Goal: Task Accomplishment & Management: Complete application form

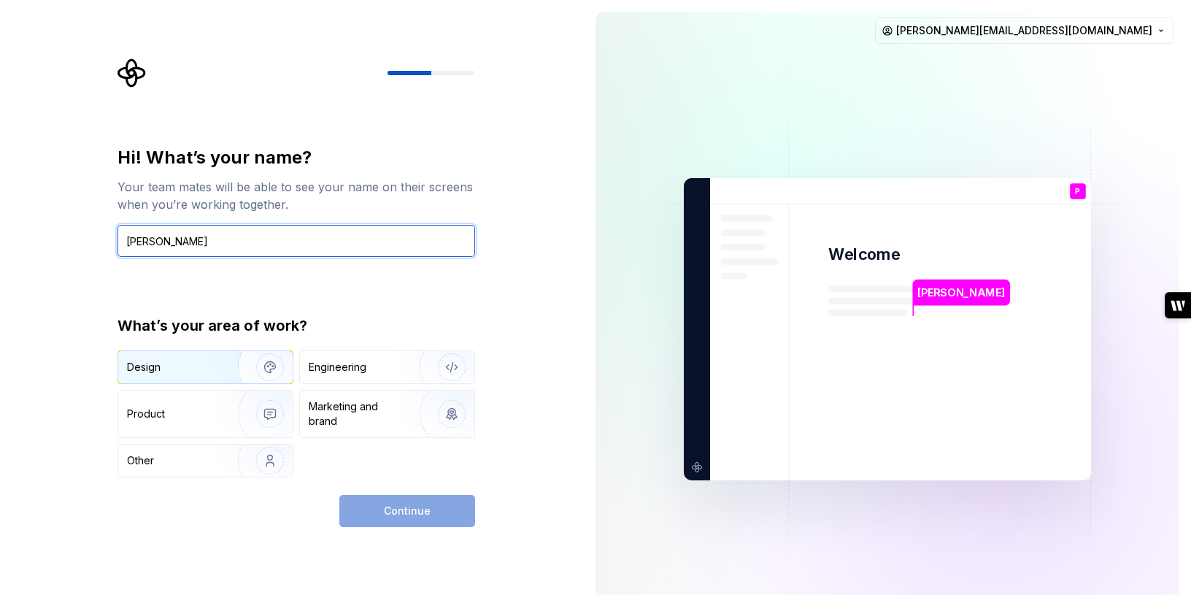
type input "[PERSON_NAME]"
click at [231, 369] on img "button" at bounding box center [260, 367] width 93 height 98
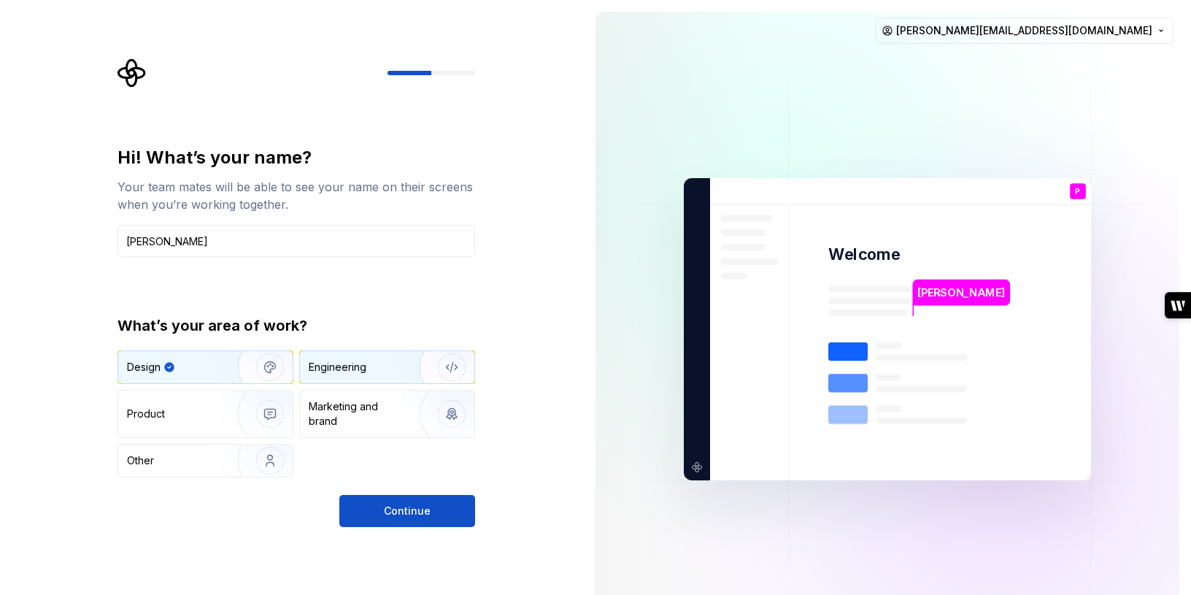
click at [343, 361] on div "Engineering" at bounding box center [338, 367] width 58 height 15
click at [176, 369] on div "Design" at bounding box center [173, 367] width 92 height 15
click at [368, 371] on div "Engineering" at bounding box center [367, 367] width 116 height 15
click at [183, 367] on div "Design" at bounding box center [173, 367] width 92 height 15
click at [393, 509] on span "Continue" at bounding box center [407, 511] width 47 height 15
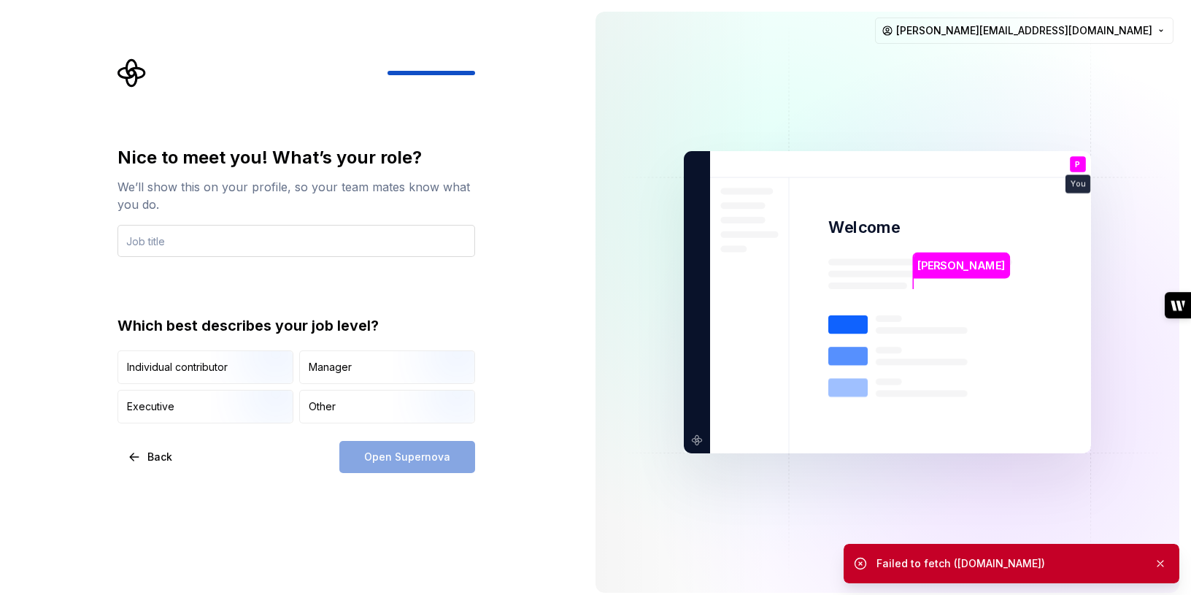
click at [244, 242] on input "text" at bounding box center [296, 241] width 358 height 32
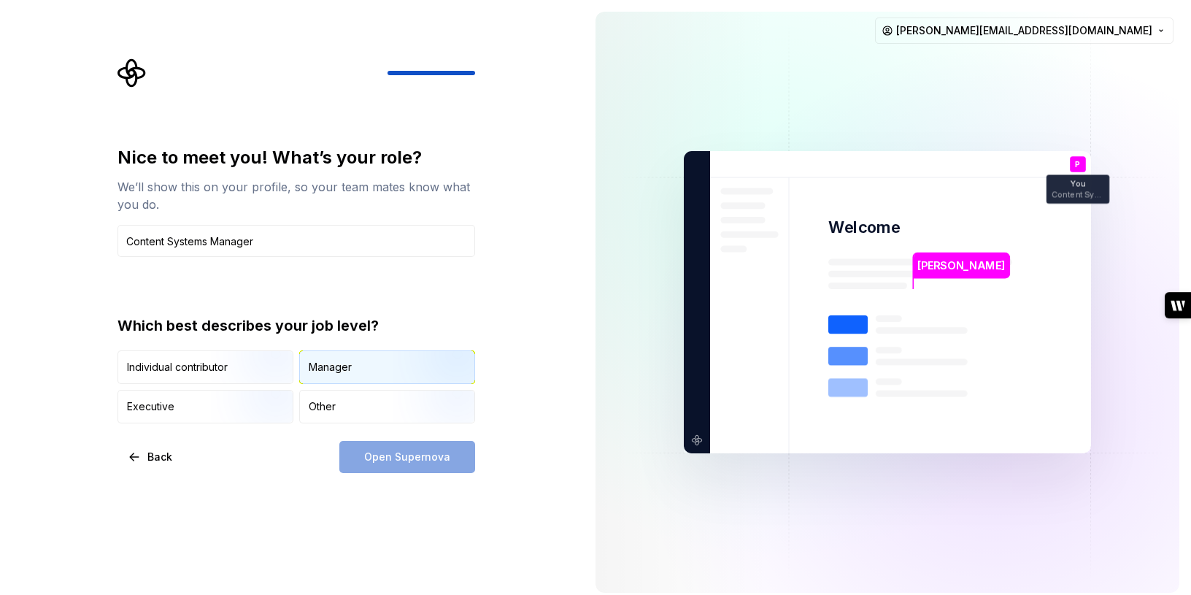
type input "Content Systems Manager"
click at [396, 377] on img "button" at bounding box center [439, 385] width 93 height 98
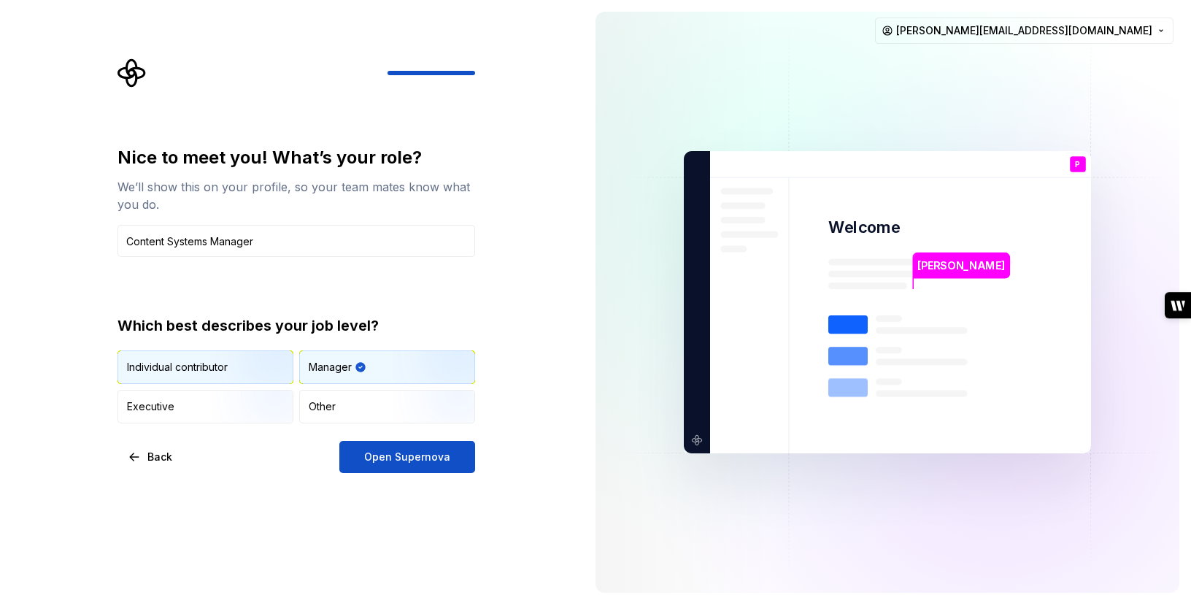
click at [244, 377] on img "button" at bounding box center [257, 385] width 93 height 98
click at [402, 375] on img "button" at bounding box center [439, 385] width 93 height 98
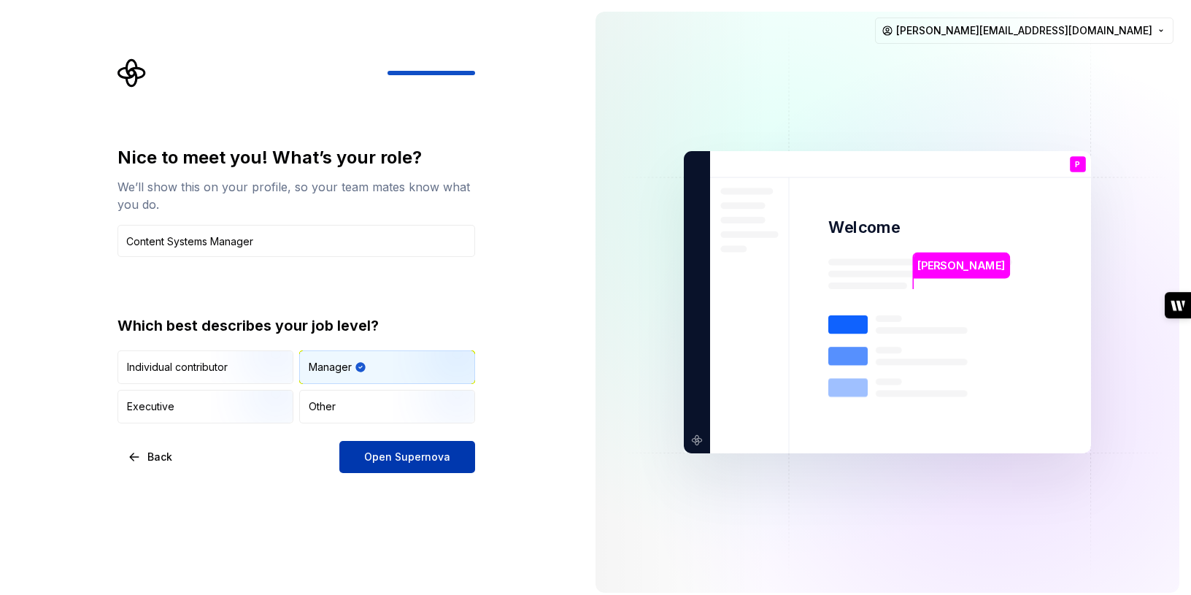
click at [407, 459] on span "Open Supernova" at bounding box center [407, 457] width 86 height 15
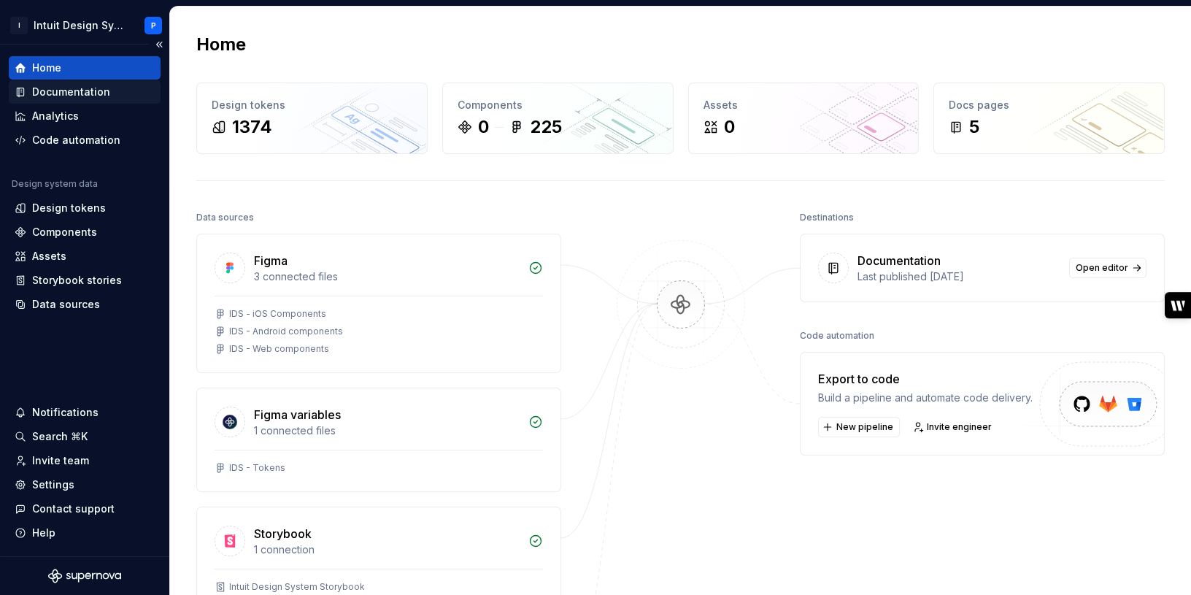
click at [103, 96] on div "Documentation" at bounding box center [71, 92] width 78 height 15
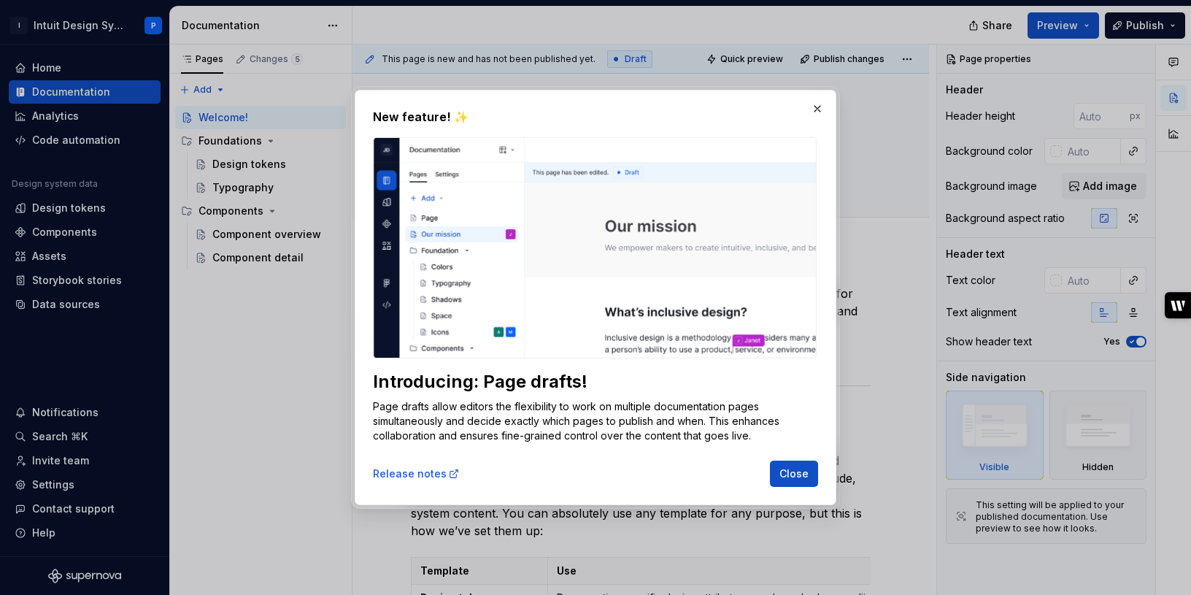
type textarea "*"
